Goal: Share content

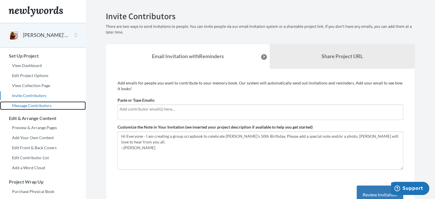
click at [37, 106] on link "Message Contributors" at bounding box center [43, 105] width 86 height 9
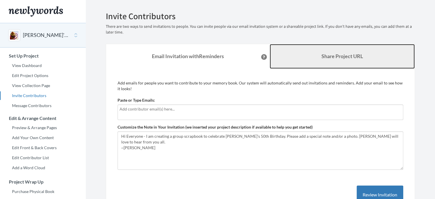
click at [332, 49] on link "Share Project URL" at bounding box center [342, 56] width 145 height 25
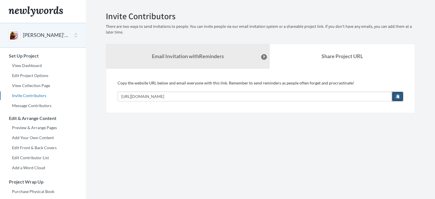
click at [396, 97] on span "button" at bounding box center [397, 96] width 4 height 4
